Goal: Task Accomplishment & Management: Complete application form

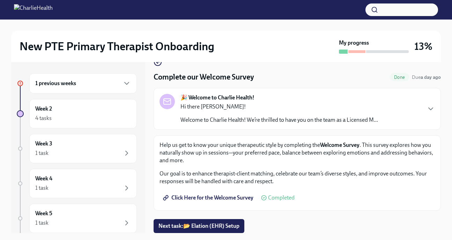
click at [77, 83] on div "1 previous weeks" at bounding box center [83, 83] width 96 height 8
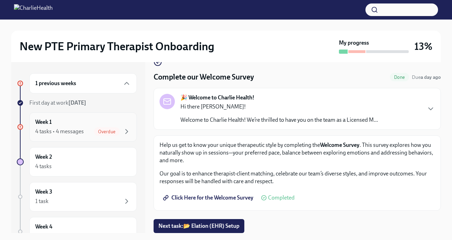
click at [69, 126] on div "Week 1 4 tasks • 4 messages Overdue" at bounding box center [83, 126] width 96 height 17
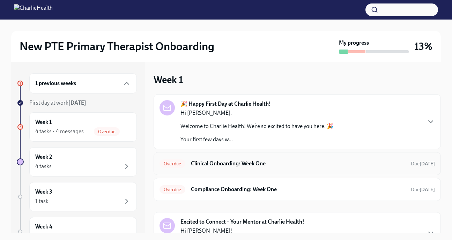
click at [252, 168] on div "Overdue Clinical Onboarding: Week One Due [DATE]" at bounding box center [296, 163] width 275 height 11
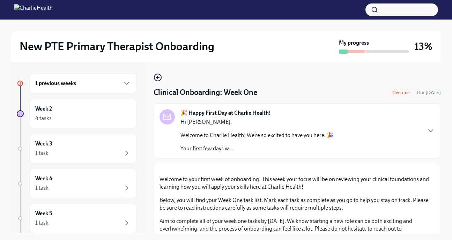
click at [258, 121] on p "Hi [PERSON_NAME]," at bounding box center [256, 122] width 153 height 8
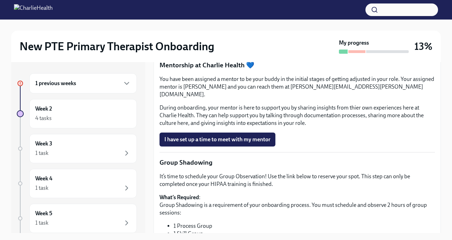
scroll to position [1056, 0]
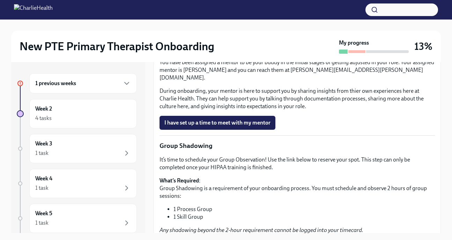
drag, startPoint x: 228, startPoint y: 158, endPoint x: 255, endPoint y: 227, distance: 73.8
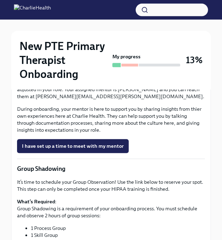
scroll to position [771, 0]
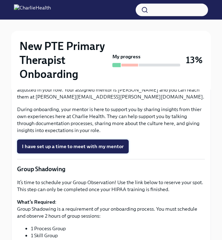
click at [82, 150] on span "I have set up a time to meet with my mentor" at bounding box center [73, 146] width 102 height 7
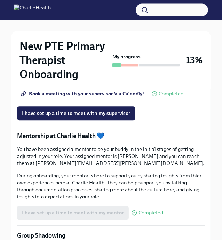
scroll to position [705, 0]
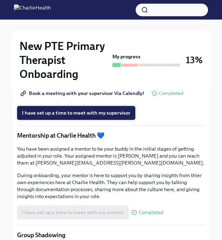
click at [106, 116] on span "I have set up a time to meet with my supervisor" at bounding box center [76, 112] width 109 height 7
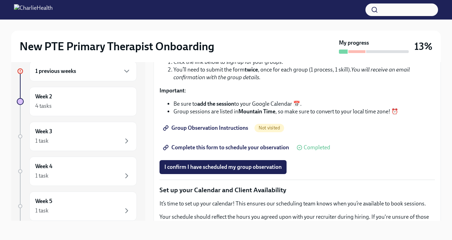
scroll to position [835, 0]
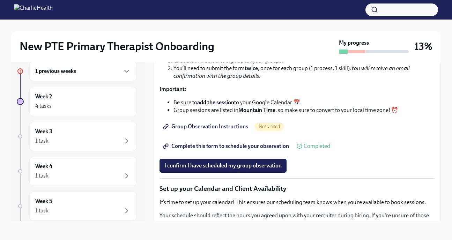
click at [218, 130] on span "Group Observation Instructions" at bounding box center [206, 126] width 84 height 7
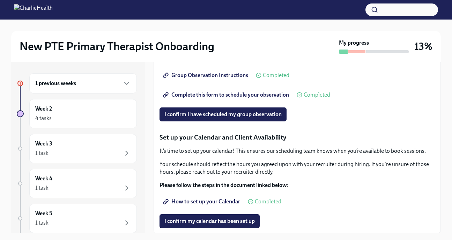
scroll to position [898, 0]
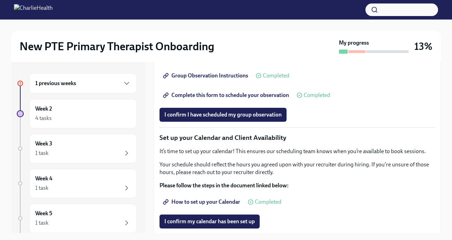
click at [228, 99] on span "Complete this form to schedule your observation" at bounding box center [226, 95] width 124 height 7
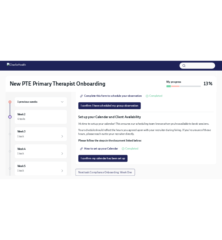
scroll to position [1005, 0]
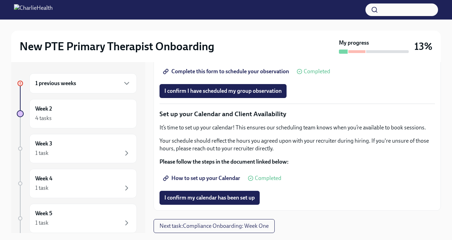
click at [211, 181] on span "How to set up your Calendar" at bounding box center [202, 178] width 76 height 7
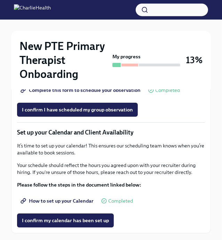
scroll to position [1144, 0]
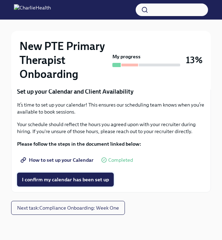
click at [95, 182] on span "I confirm my calendar has been set up" at bounding box center [65, 179] width 87 height 7
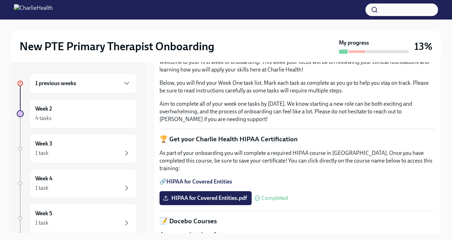
scroll to position [0, 0]
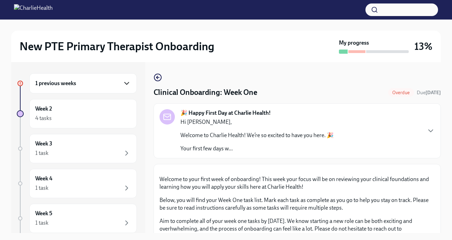
click at [122, 85] on icon "button" at bounding box center [126, 83] width 8 height 8
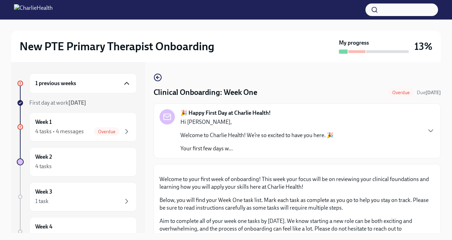
click at [122, 85] on icon "button" at bounding box center [126, 83] width 8 height 8
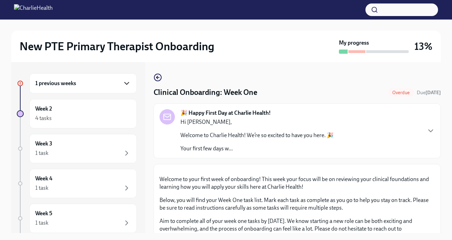
click at [122, 86] on icon "button" at bounding box center [126, 83] width 8 height 8
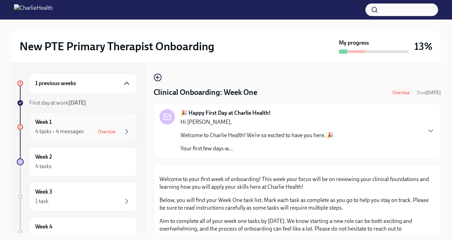
click at [105, 130] on span "Overdue" at bounding box center [107, 131] width 26 height 5
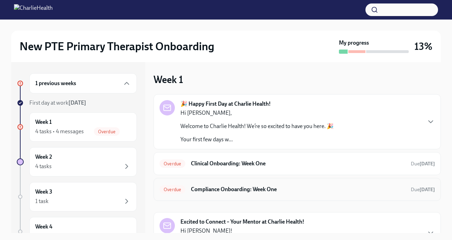
click at [221, 195] on div "Overdue Compliance Onboarding: Week One Due [DATE]" at bounding box center [296, 189] width 287 height 23
click at [221, 188] on h6 "Compliance Onboarding: Week One" at bounding box center [298, 190] width 214 height 8
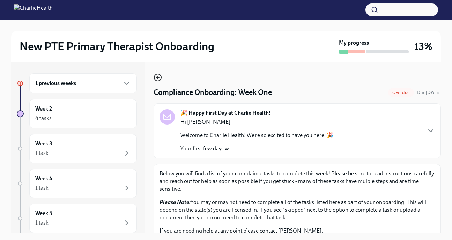
click at [158, 76] on icon "button" at bounding box center [157, 77] width 8 height 8
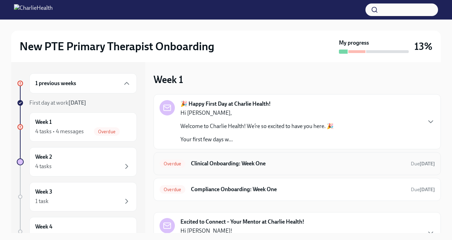
click at [221, 160] on h6 "Clinical Onboarding: Week One" at bounding box center [298, 164] width 214 height 8
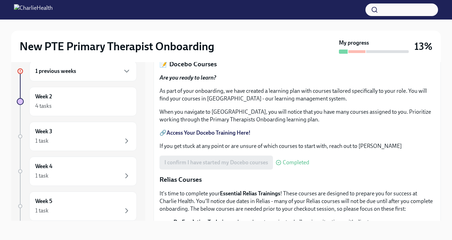
scroll to position [209, 0]
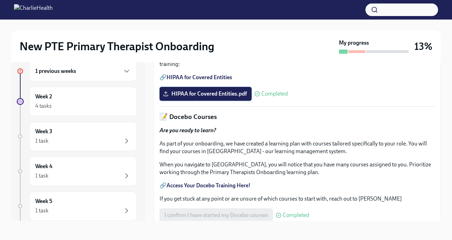
click at [227, 97] on span "HIPAA for Covered Entities.pdf" at bounding box center [205, 93] width 82 height 7
click at [0, 0] on input "HIPAA for Covered Entities.pdf" at bounding box center [0, 0] width 0 height 0
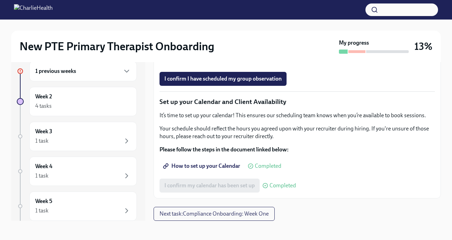
scroll to position [1005, 0]
click at [215, 210] on button "Next task : Compliance Onboarding: Week One" at bounding box center [213, 214] width 121 height 14
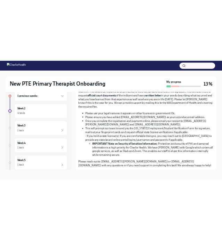
scroll to position [462, 0]
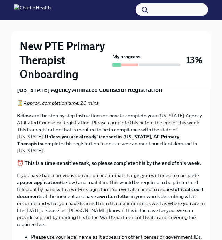
scroll to position [456, 0]
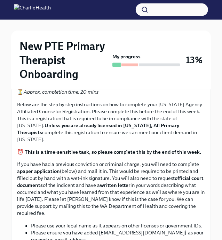
click at [105, 59] on span "Upload CPR/First Aid Training Certificate" at bounding box center [73, 55] width 102 height 7
click at [0, 0] on input "Upload CPR/First Aid Training Certificate" at bounding box center [0, 0] width 0 height 0
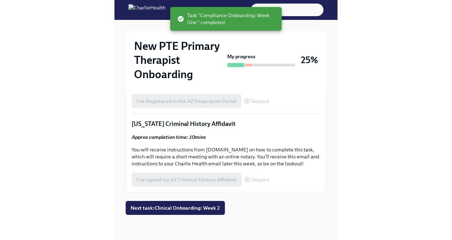
scroll to position [12, 0]
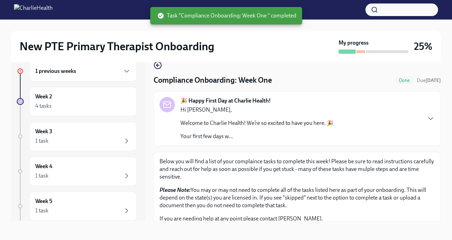
click at [367, 49] on div "My progress" at bounding box center [373, 46] width 70 height 15
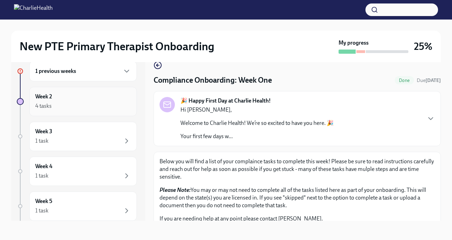
scroll to position [0, 0]
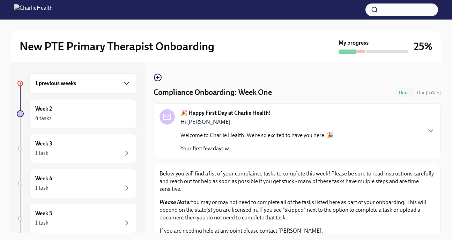
click at [124, 83] on icon "button" at bounding box center [126, 83] width 8 height 8
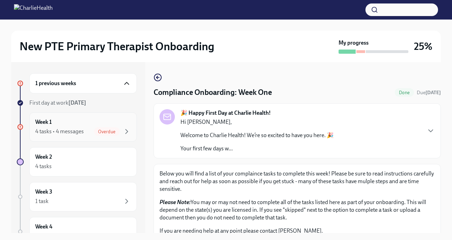
click at [76, 126] on div "Week 1 4 tasks • 4 messages Overdue" at bounding box center [83, 126] width 96 height 17
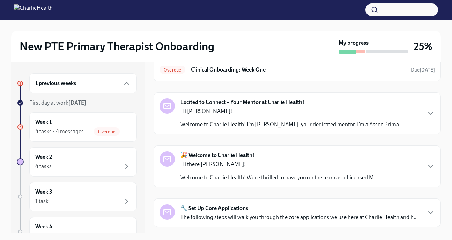
scroll to position [151, 0]
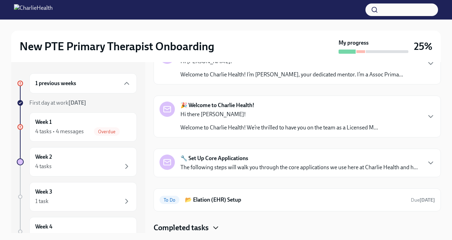
click at [213, 228] on icon "button" at bounding box center [215, 228] width 8 height 8
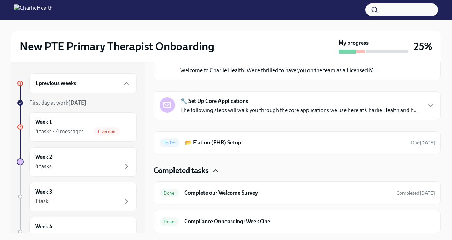
scroll to position [208, 0]
click at [212, 172] on icon "button" at bounding box center [215, 170] width 8 height 8
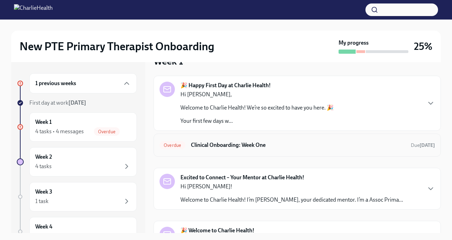
scroll to position [17, 0]
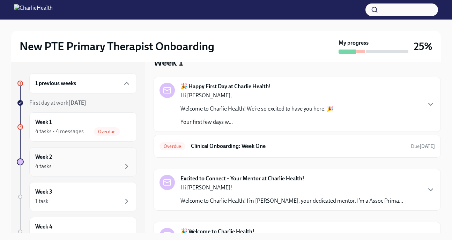
click at [101, 165] on div "4 tasks" at bounding box center [83, 166] width 96 height 8
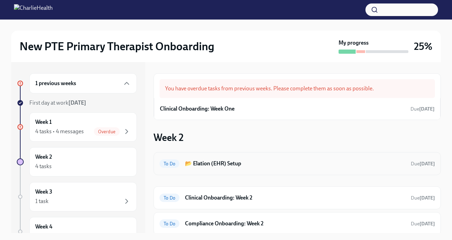
click at [240, 157] on div "To Do 📂 Elation (EHR) Setup Due [DATE]" at bounding box center [296, 163] width 287 height 23
click at [227, 164] on h6 "📂 Elation (EHR) Setup" at bounding box center [295, 164] width 220 height 8
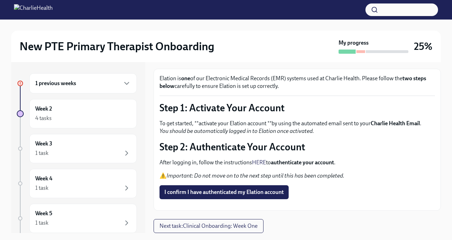
scroll to position [12, 0]
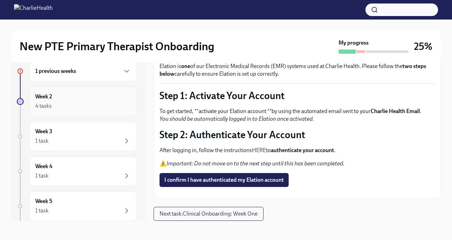
click at [111, 104] on div "4 tasks" at bounding box center [83, 106] width 96 height 8
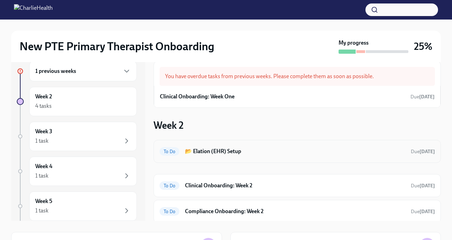
scroll to position [23, 0]
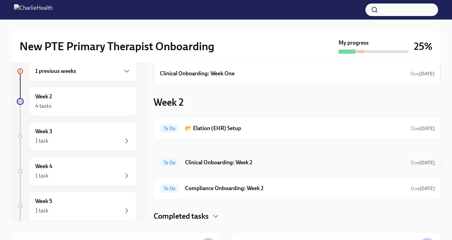
click at [261, 164] on h6 "Clinical Onboarding: Week 2" at bounding box center [295, 163] width 220 height 8
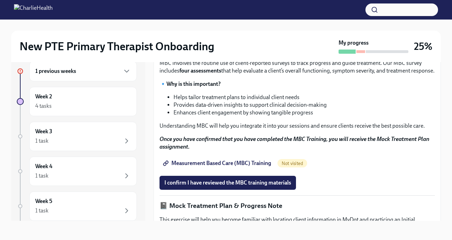
scroll to position [301, 0]
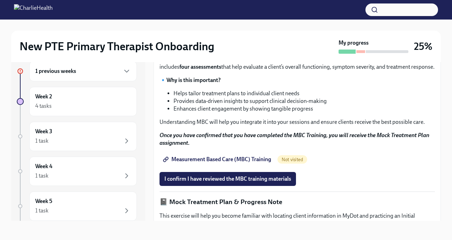
click at [211, 50] on p "As you continue your onboarding, take some time to learn about Measurement-Base…" at bounding box center [296, 42] width 275 height 15
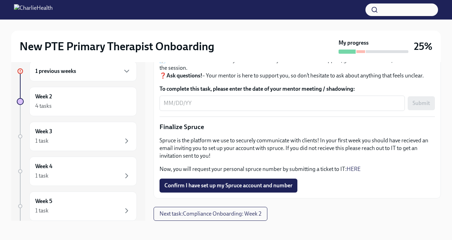
scroll to position [830, 0]
click at [196, 212] on span "Next task : Compliance Onboarding: Week 2" at bounding box center [210, 213] width 102 height 7
